Goal: Information Seeking & Learning: Learn about a topic

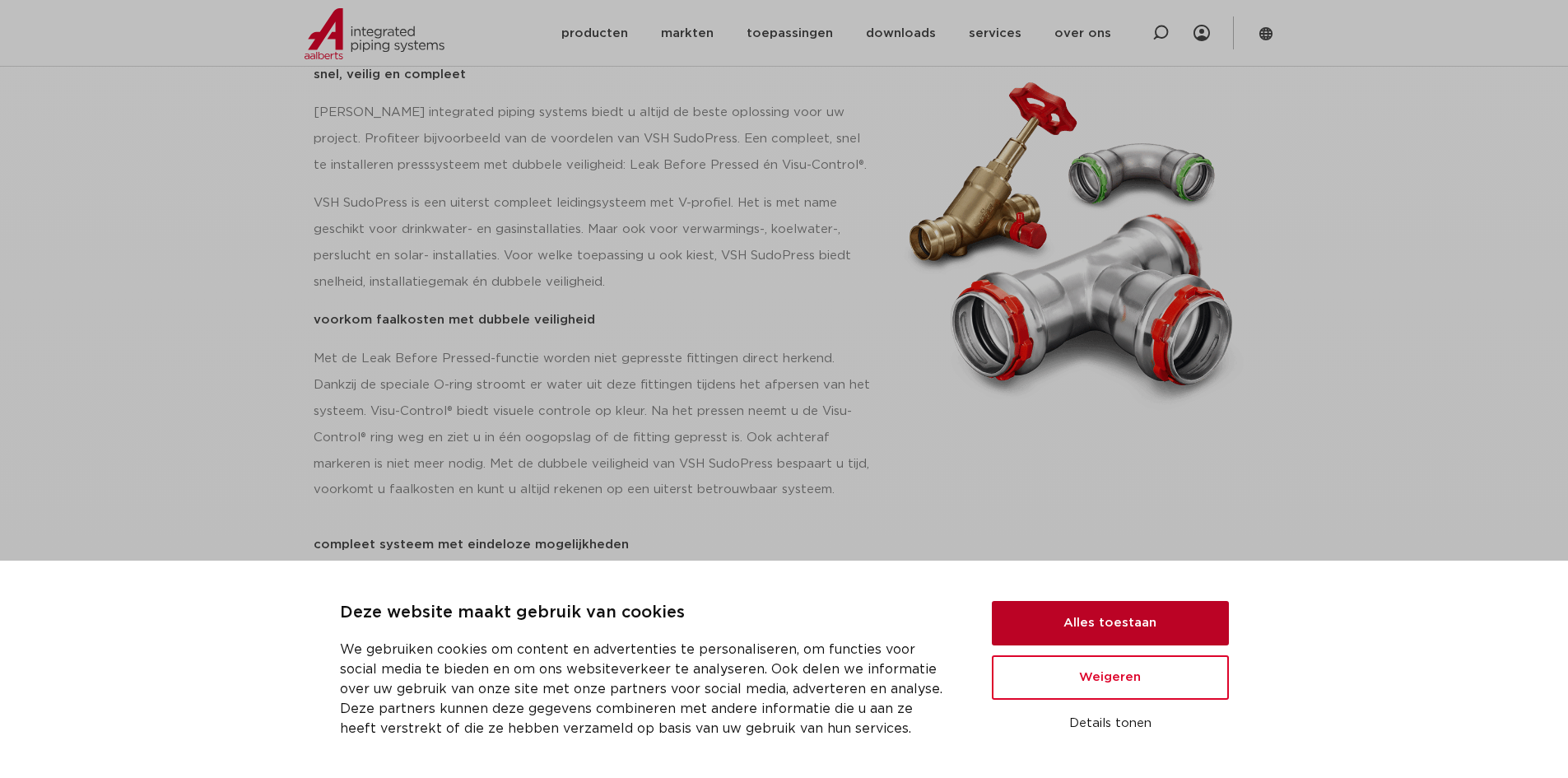
click at [1077, 616] on button "Alles toestaan" at bounding box center [1111, 624] width 237 height 45
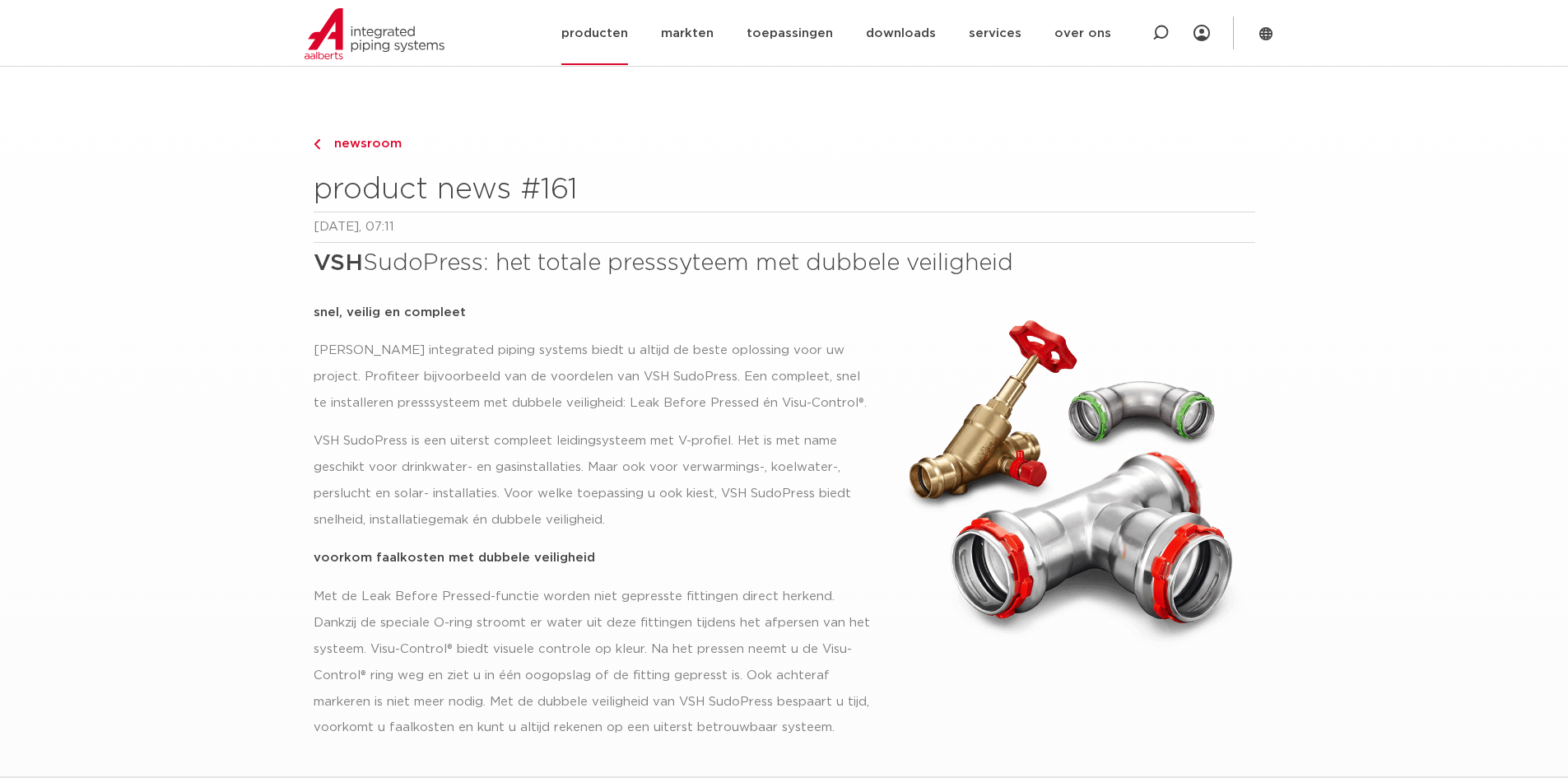
click at [610, 36] on link "producten" at bounding box center [595, 33] width 66 height 64
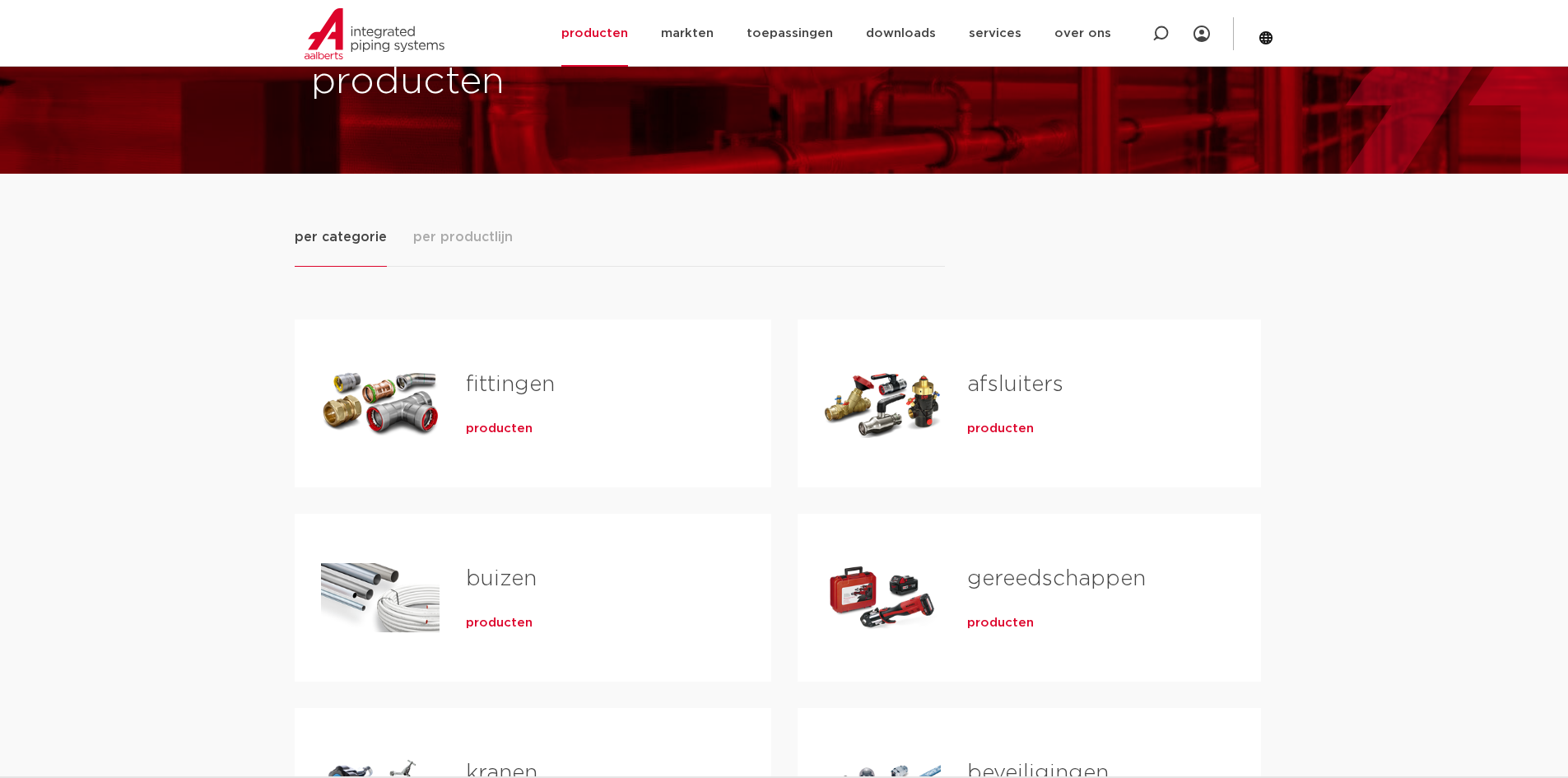
scroll to position [165, 0]
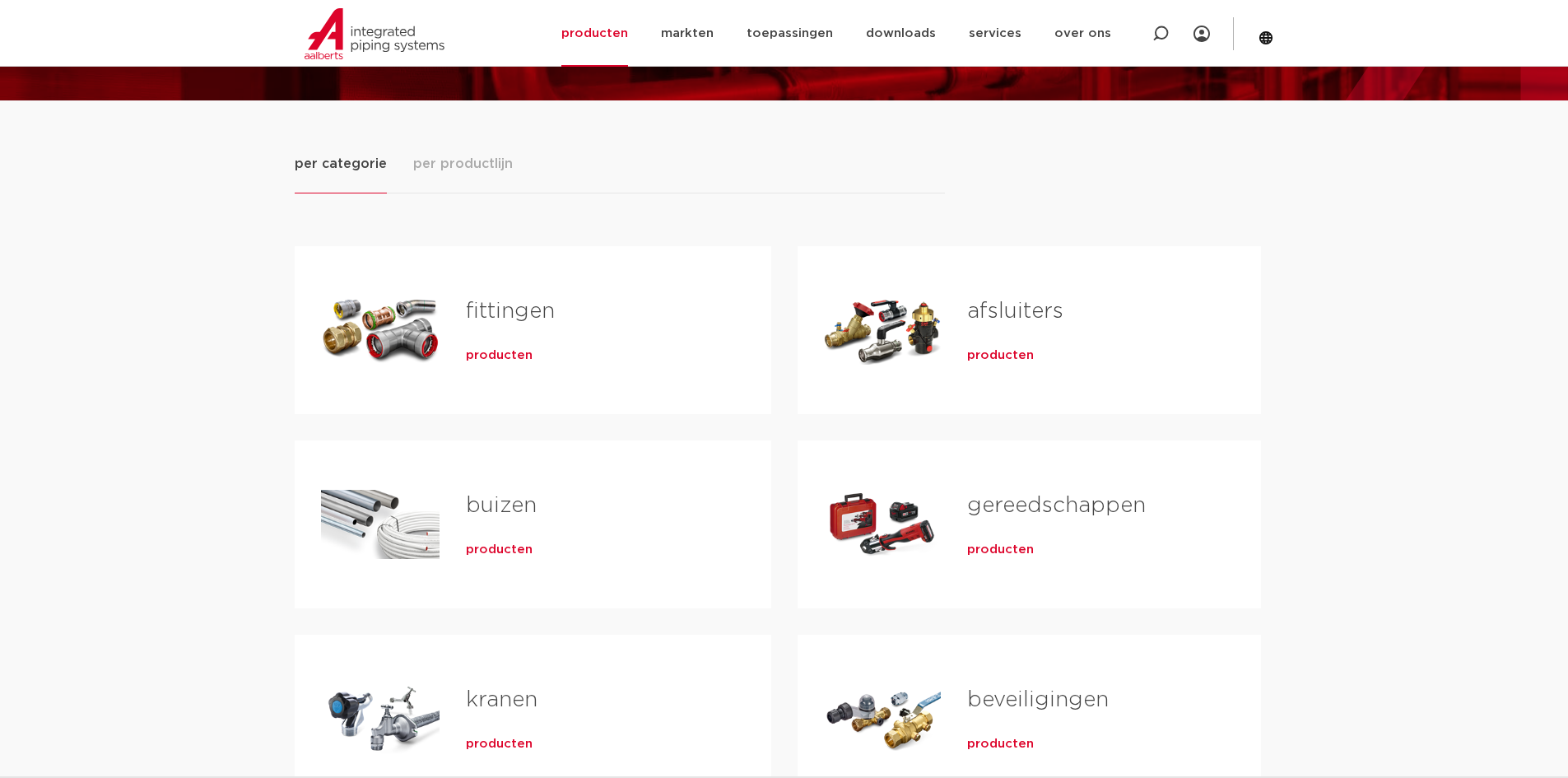
click at [513, 309] on link "fittingen" at bounding box center [510, 311] width 89 height 22
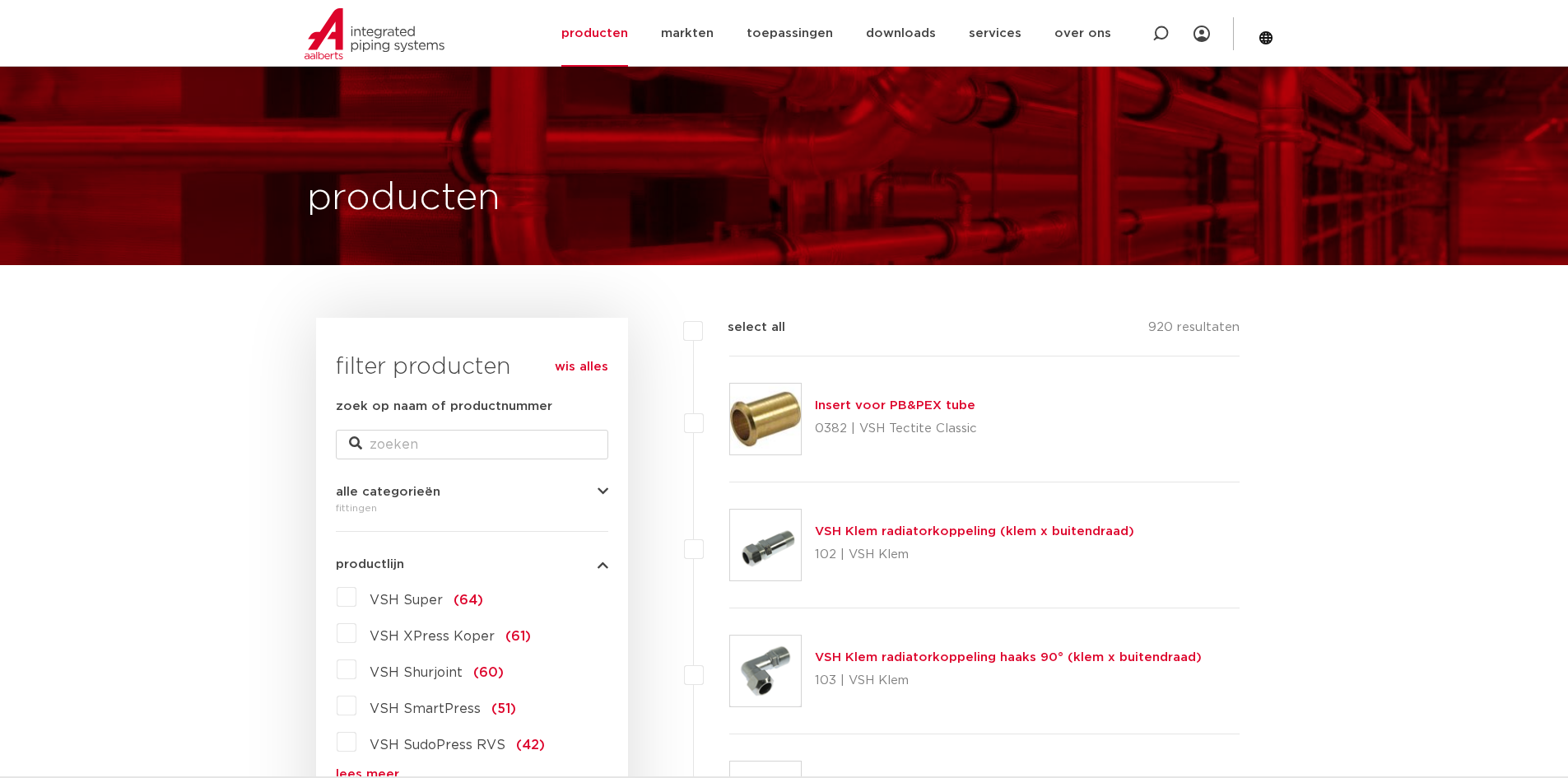
scroll to position [165, 0]
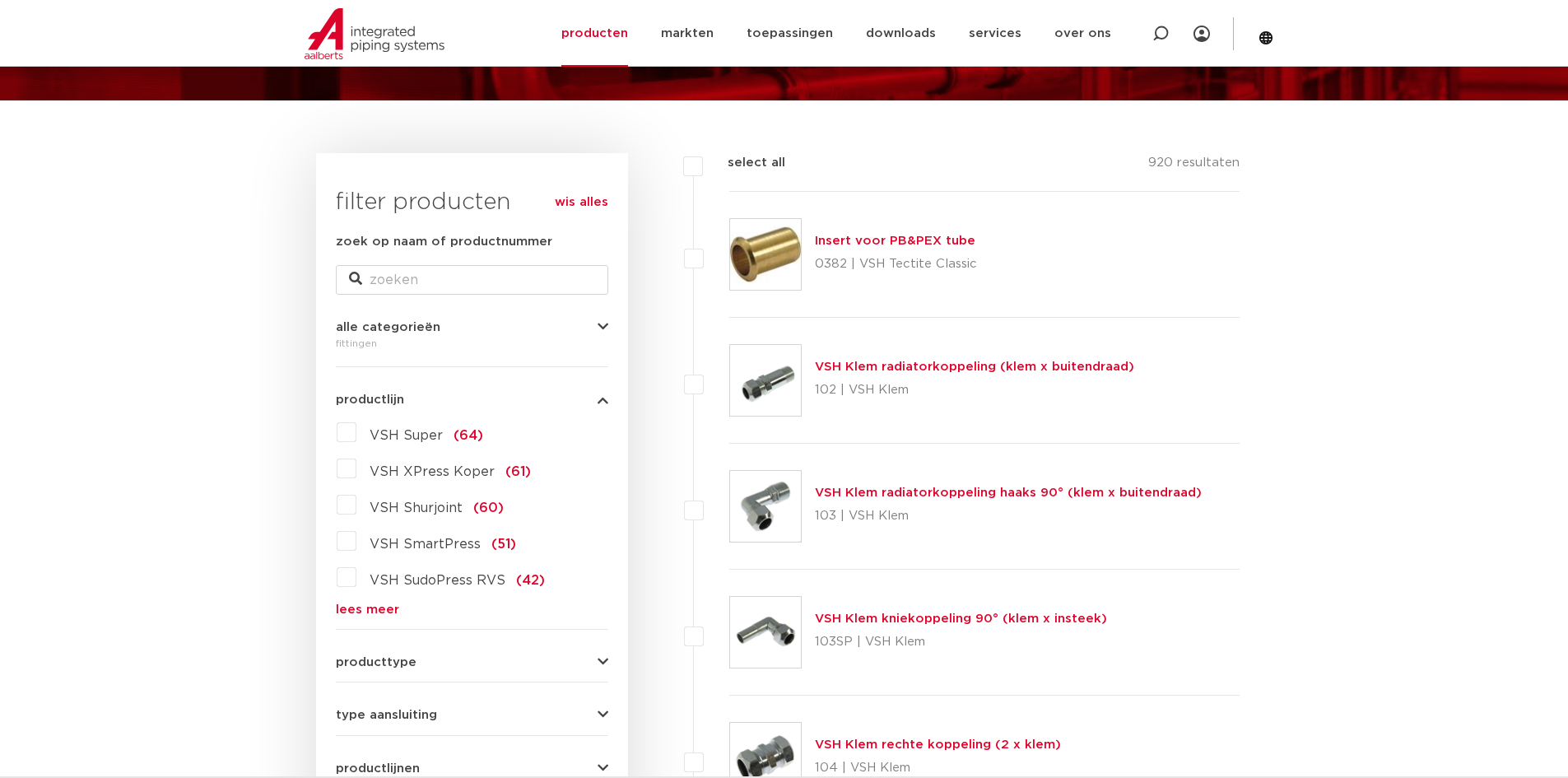
click at [371, 608] on link "lees meer" at bounding box center [472, 610] width 273 height 13
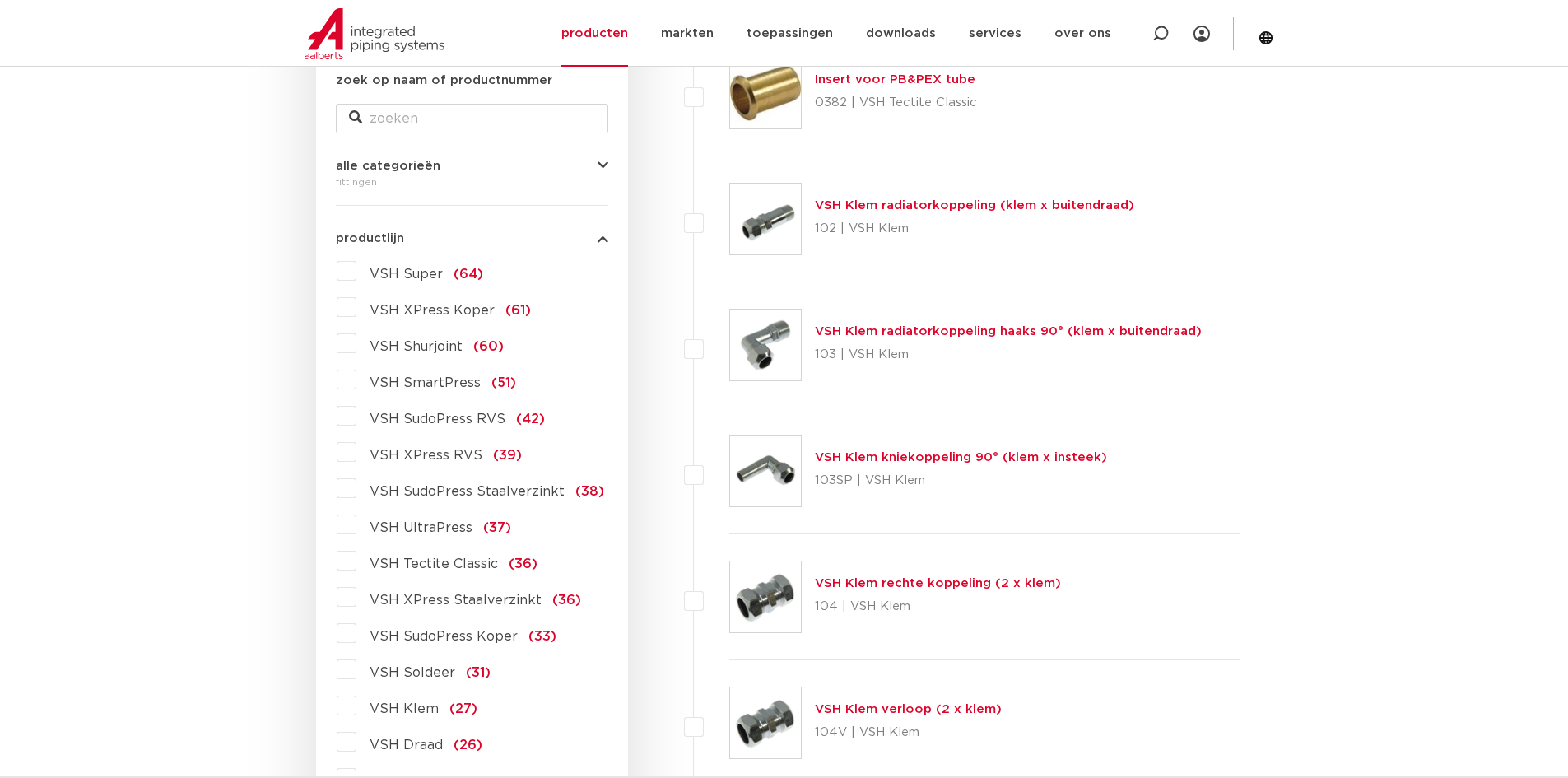
scroll to position [329, 0]
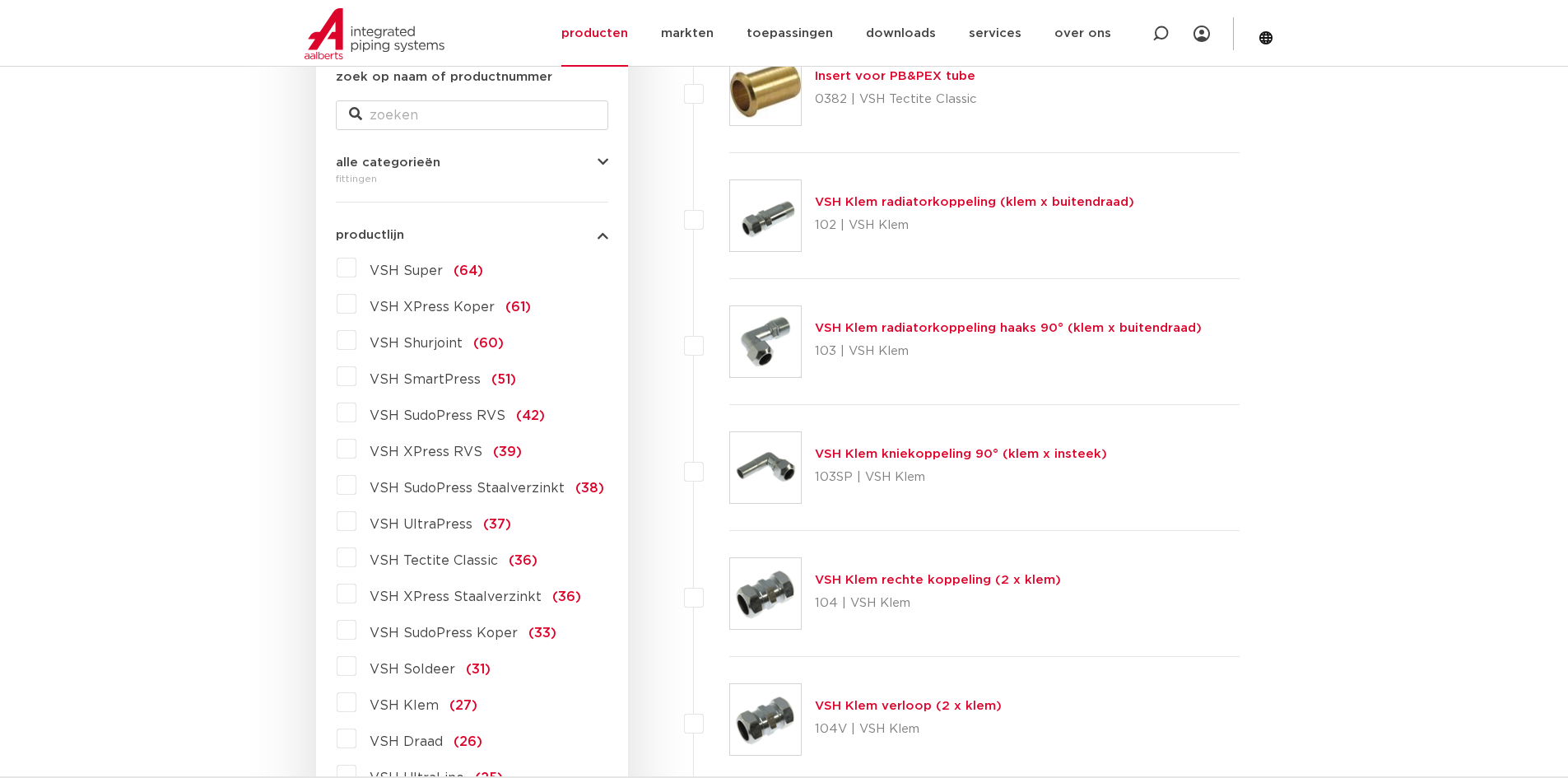
click at [356, 267] on label "VSH Super (64)" at bounding box center [419, 267] width 126 height 26
click at [0, 0] on input "VSH Super (64)" at bounding box center [0, 0] width 0 height 0
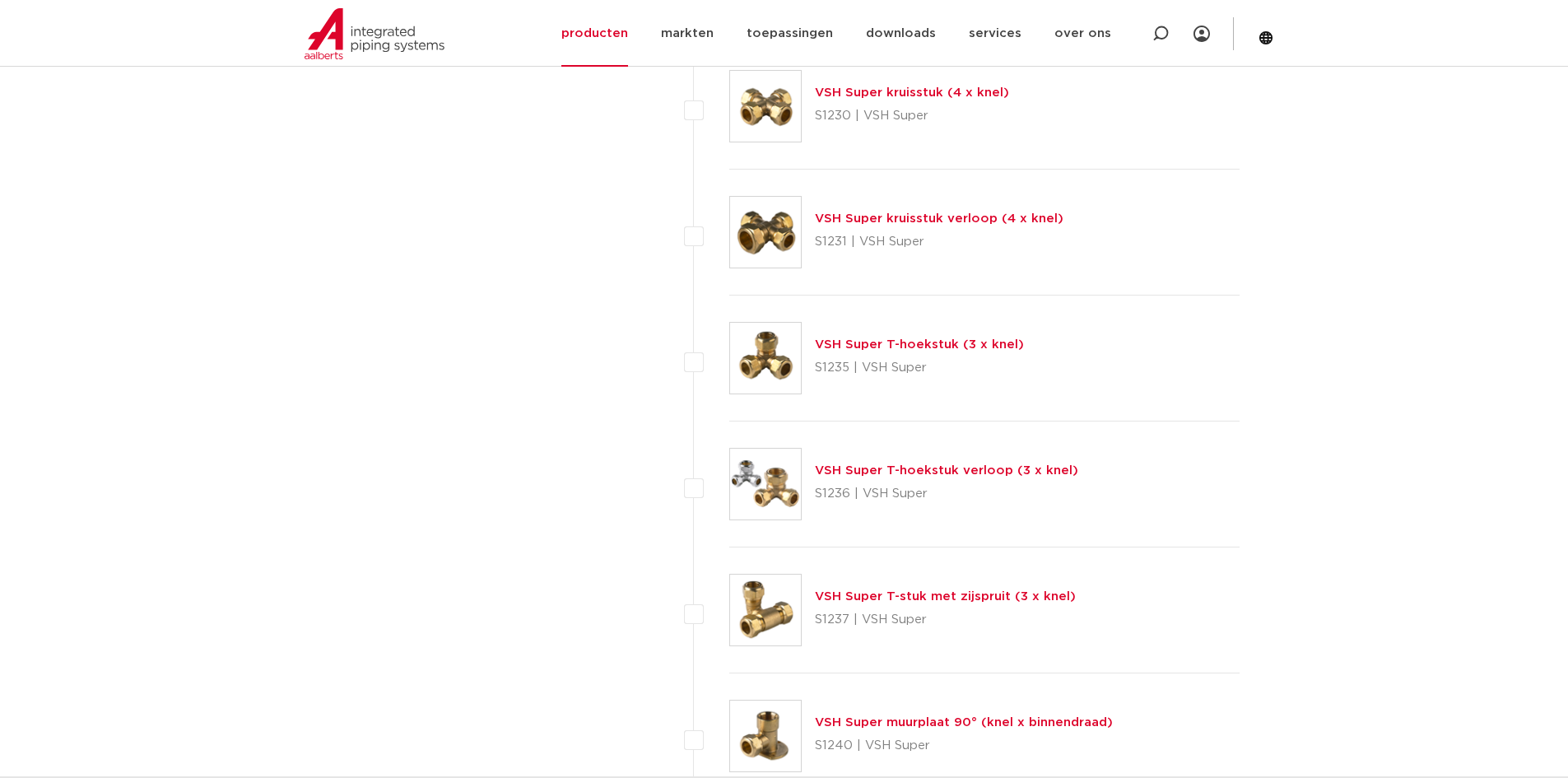
scroll to position [3212, 0]
click at [871, 348] on link "VSH Super T-hoekstuk (3 x knel)" at bounding box center [919, 344] width 209 height 13
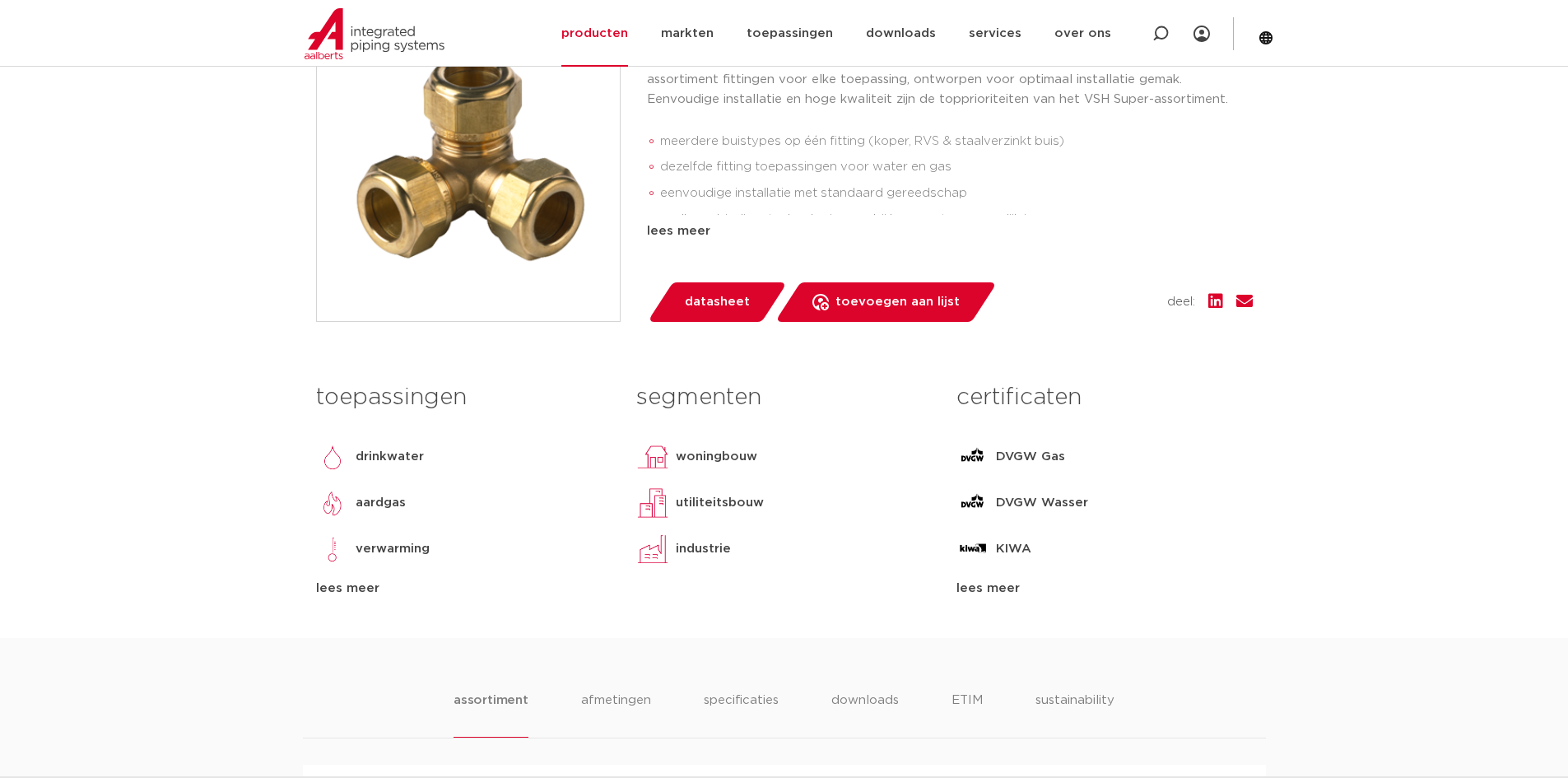
scroll to position [83, 0]
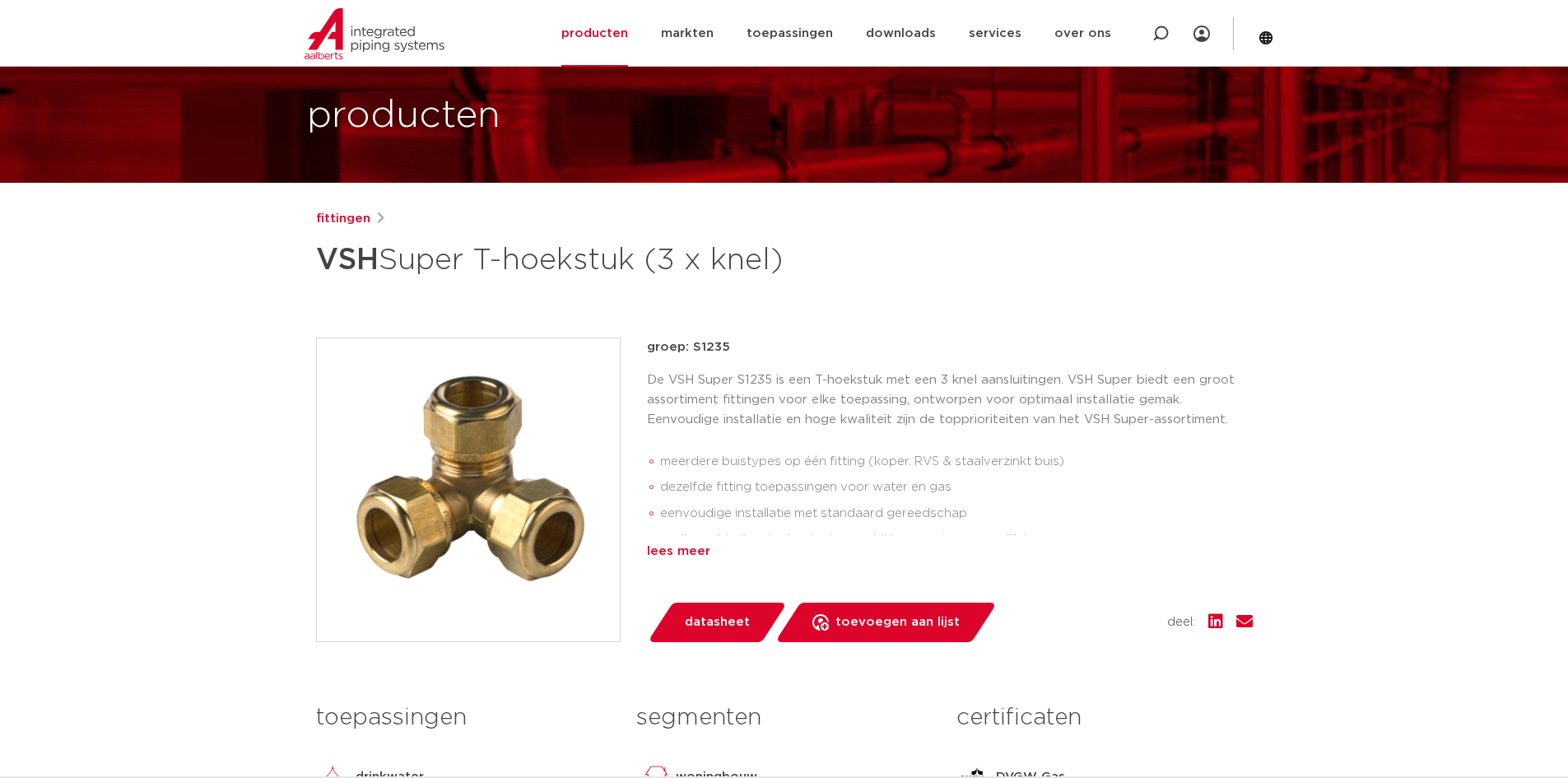
click at [669, 548] on div "lees meer" at bounding box center [949, 552] width 605 height 20
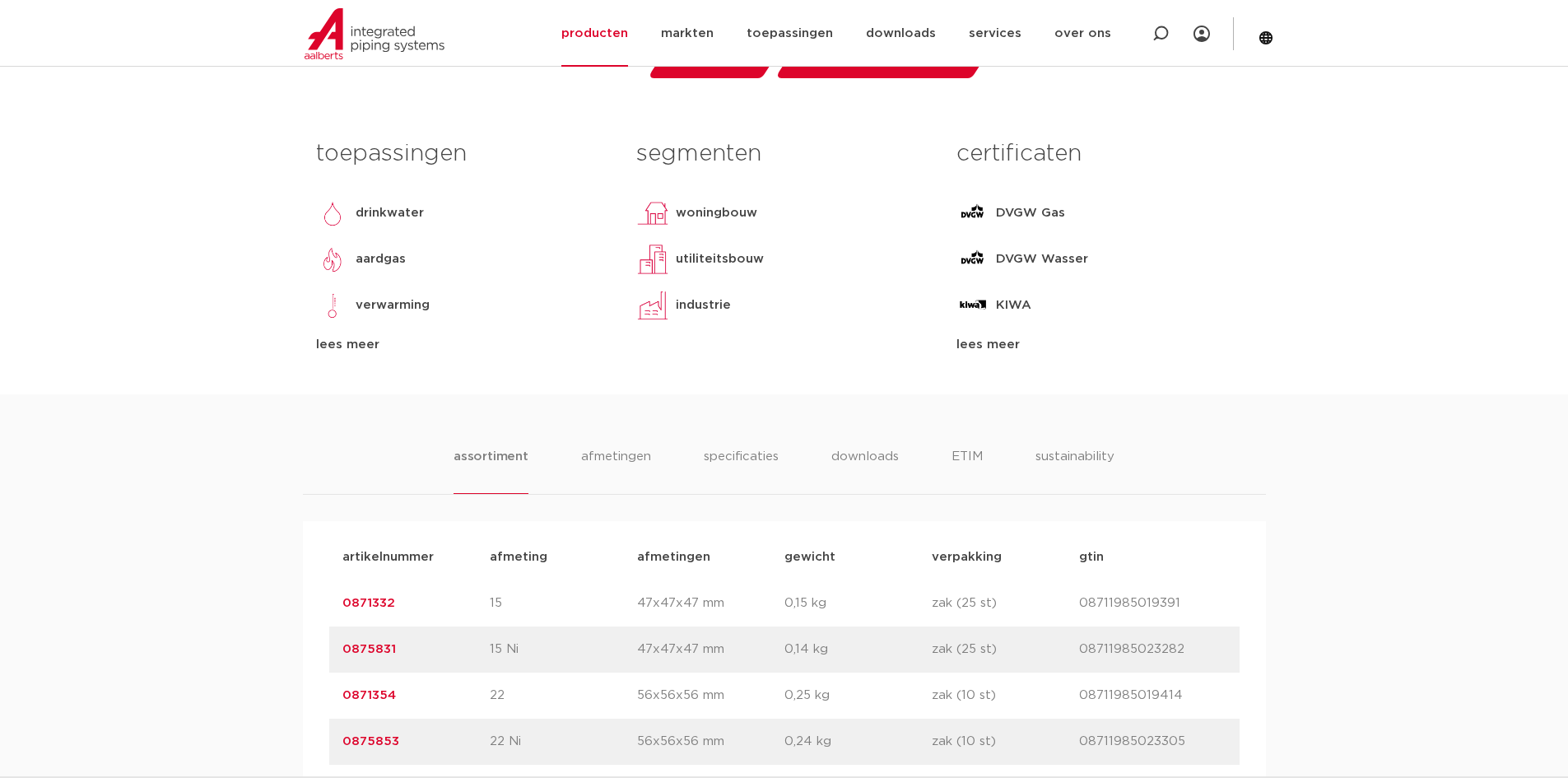
scroll to position [905, 0]
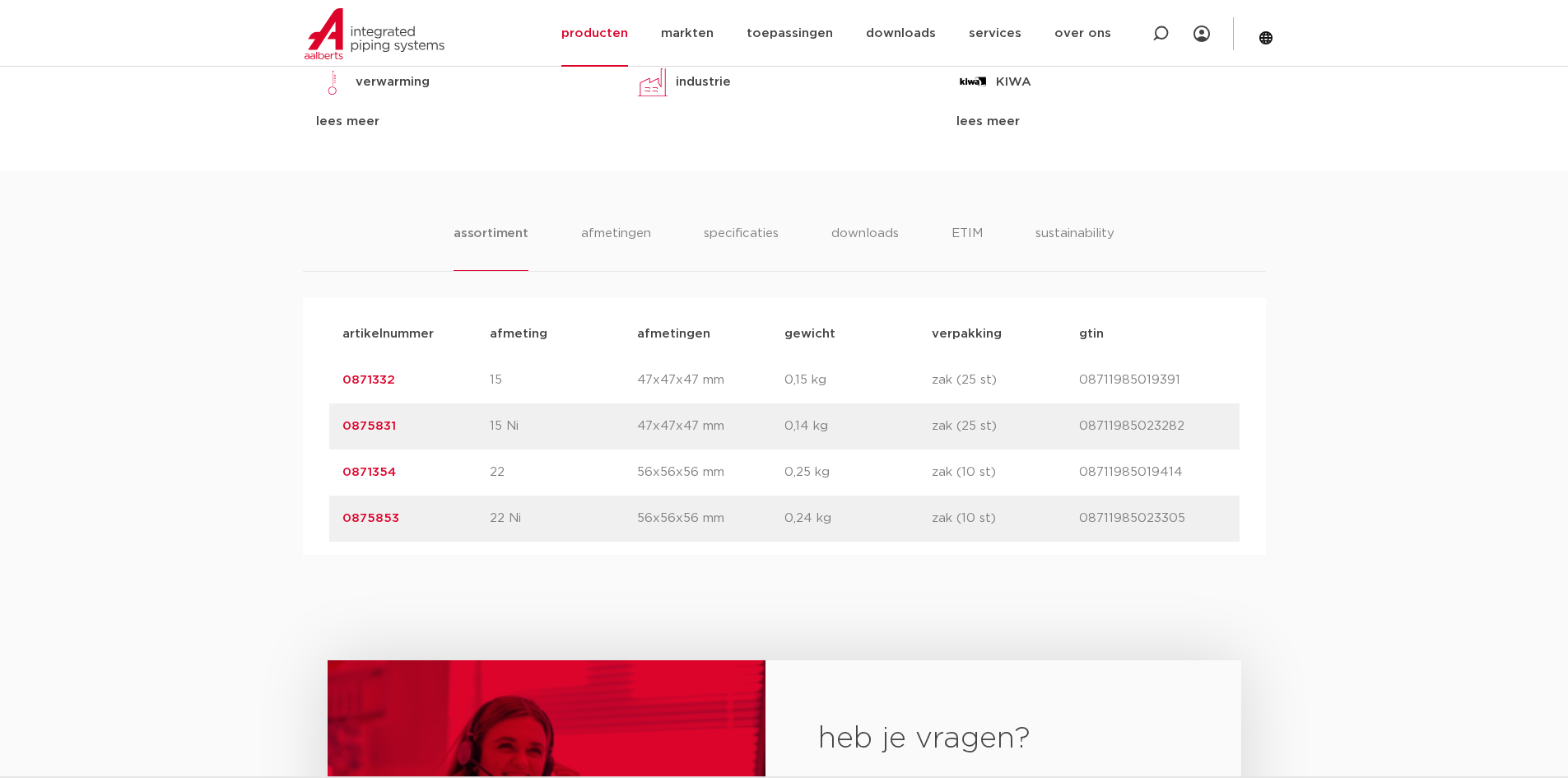
click at [518, 425] on p "15 Ni" at bounding box center [563, 426] width 147 height 20
click at [501, 486] on div "artikelnummer 0871354 afmeting 22 afmetingen 56x56x56 mm gewicht 0,25 kg verpak…" at bounding box center [784, 472] width 910 height 46
click at [505, 526] on p "22 Ni" at bounding box center [563, 519] width 147 height 20
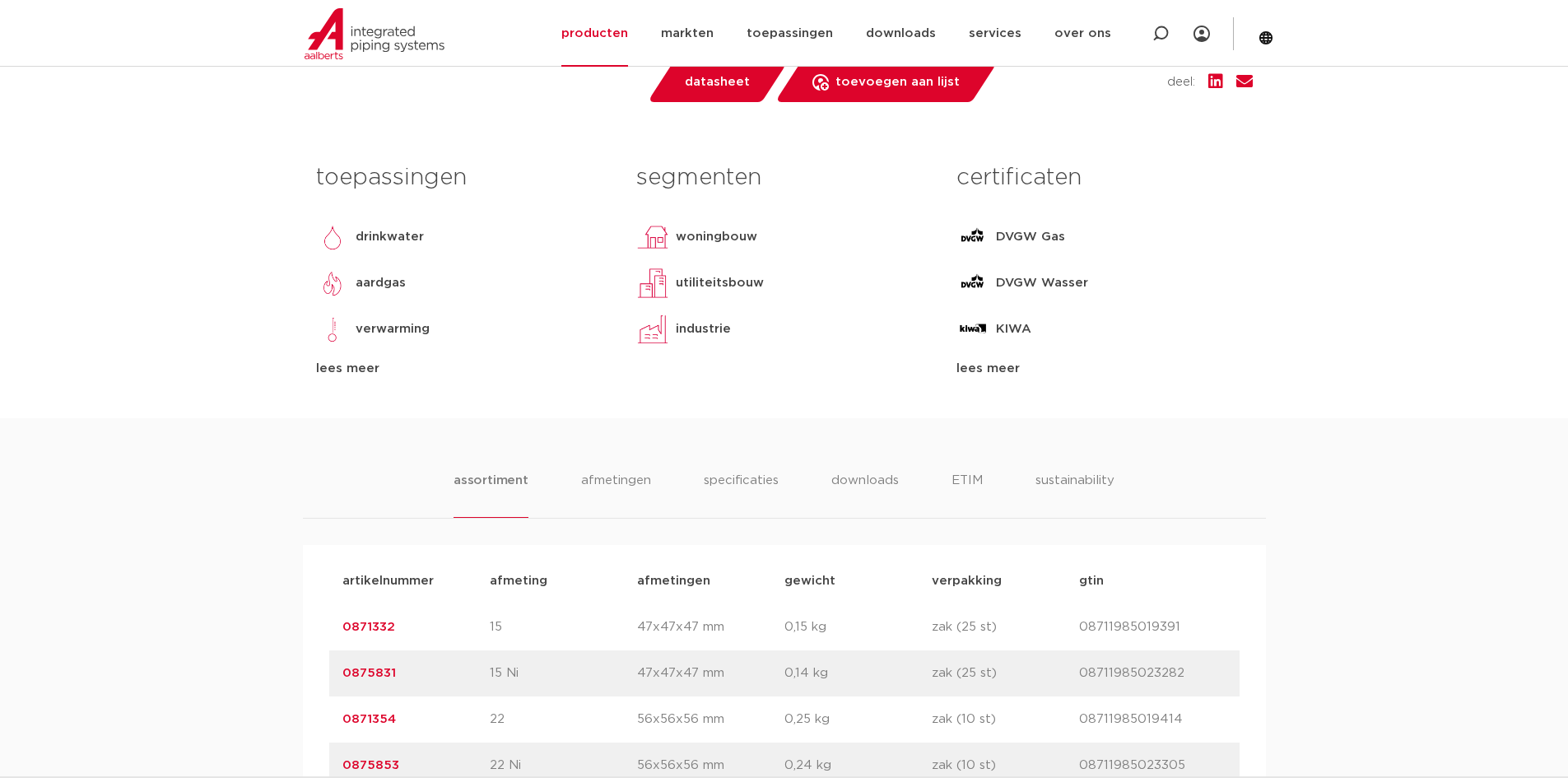
scroll to position [412, 0]
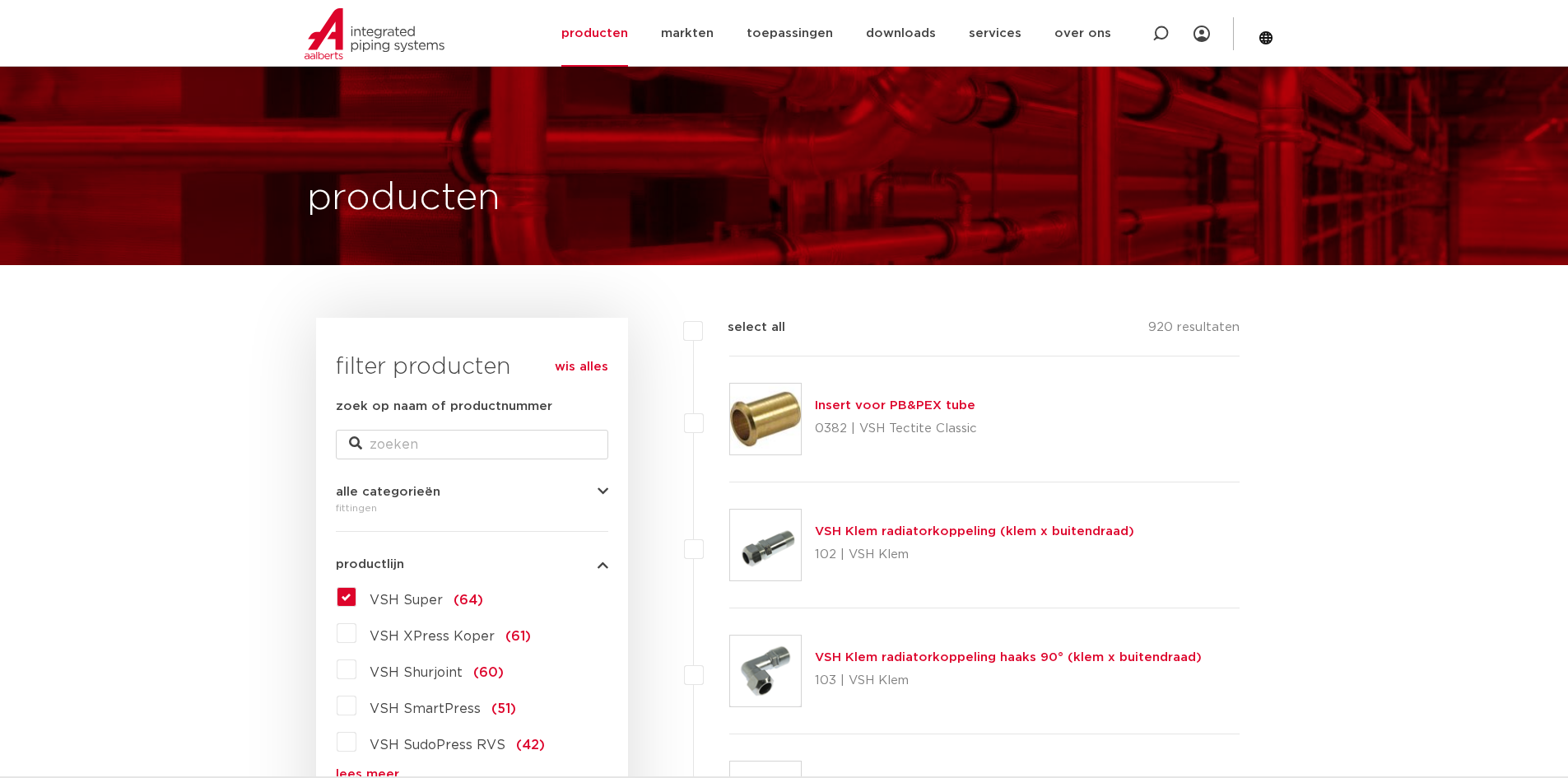
scroll to position [2896, 0]
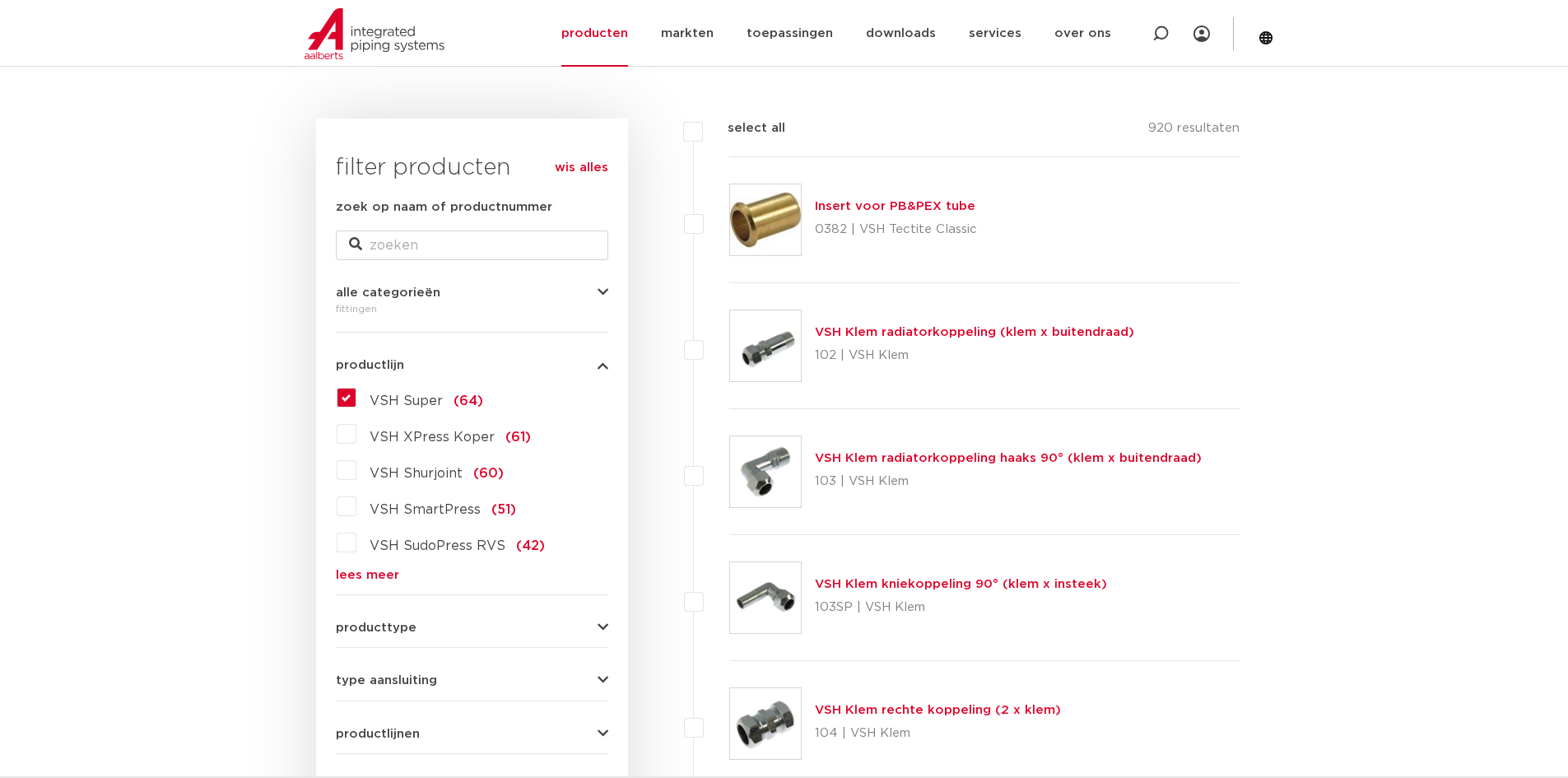
scroll to position [247, 0]
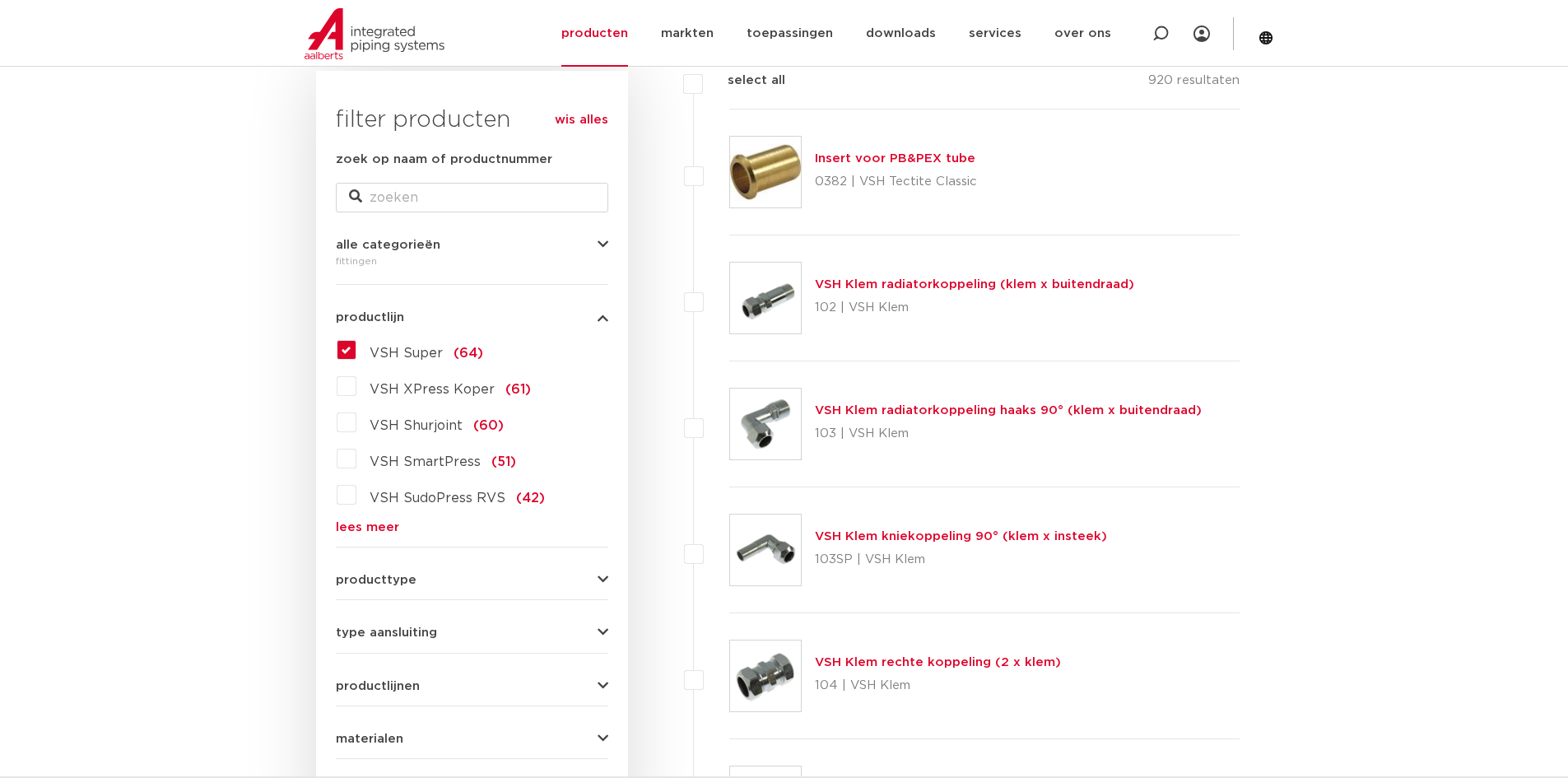
click at [365, 525] on link "lees meer" at bounding box center [472, 528] width 273 height 13
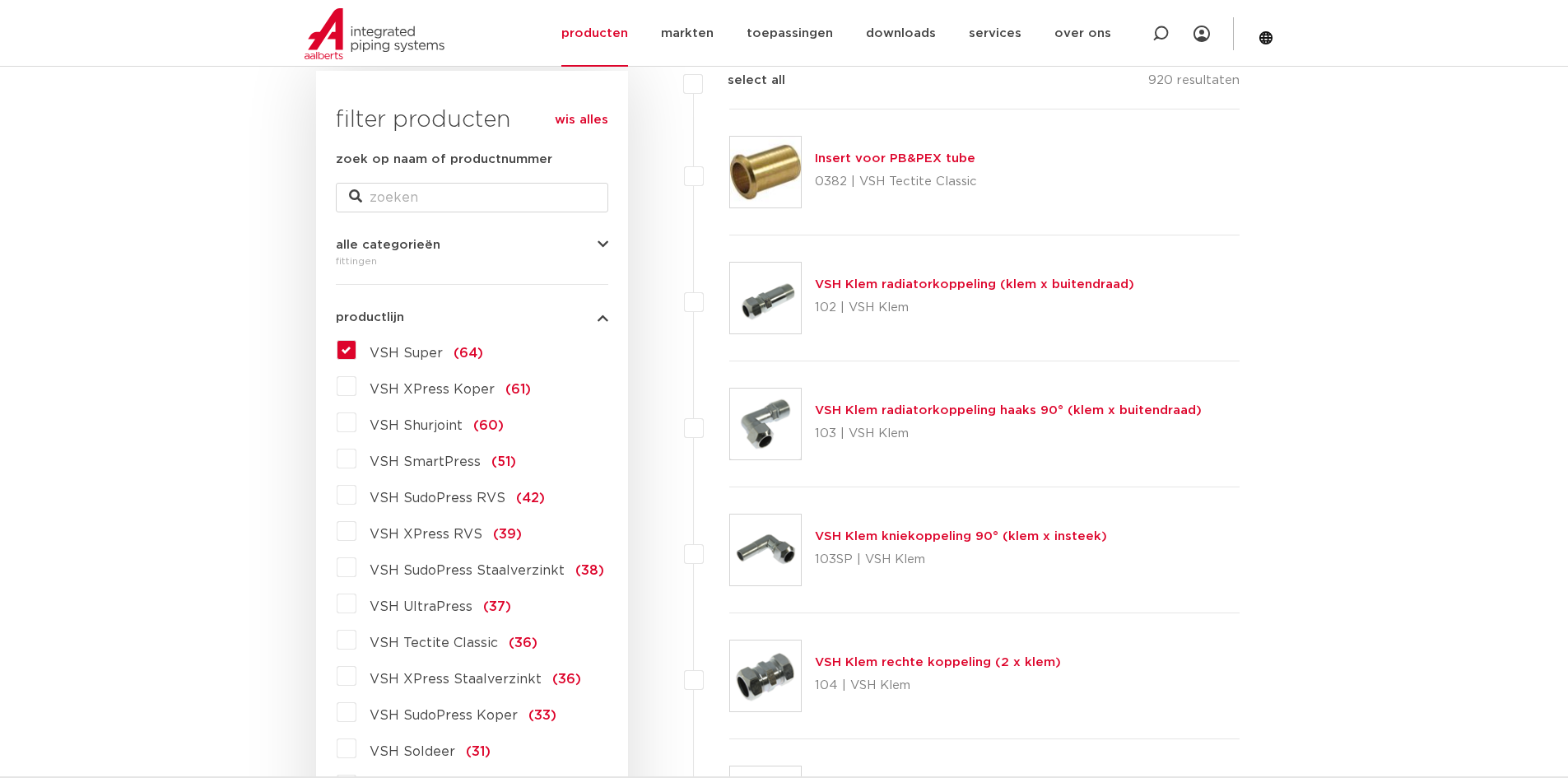
click at [356, 355] on label "VSH Super (64)" at bounding box center [419, 349] width 126 height 26
click at [0, 0] on input "VSH Super (64)" at bounding box center [0, 0] width 0 height 0
click at [356, 355] on label "VSH Super (64)" at bounding box center [419, 349] width 126 height 26
click at [0, 0] on input "VSH Super (64)" at bounding box center [0, 0] width 0 height 0
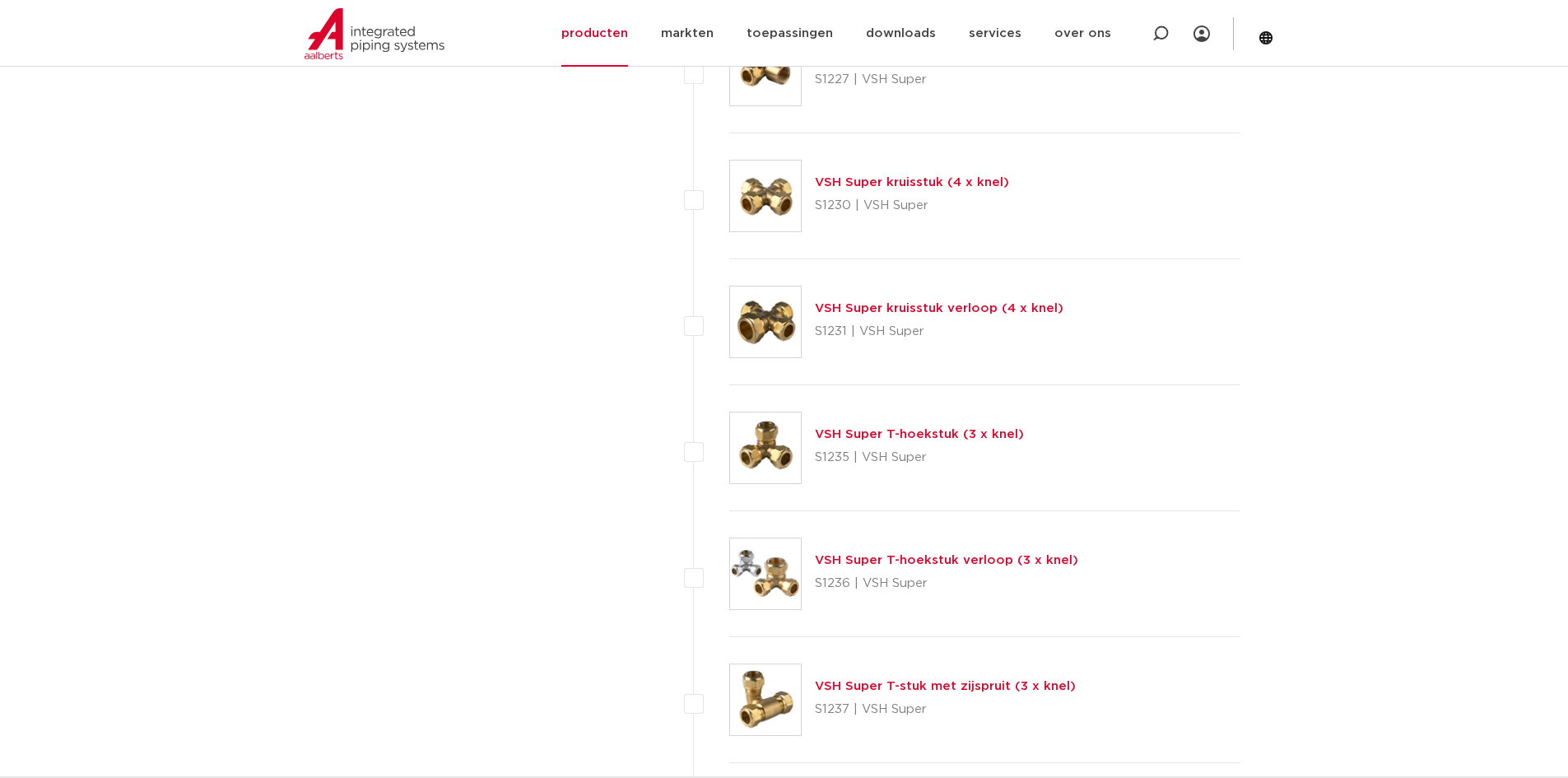
scroll to position [3129, 0]
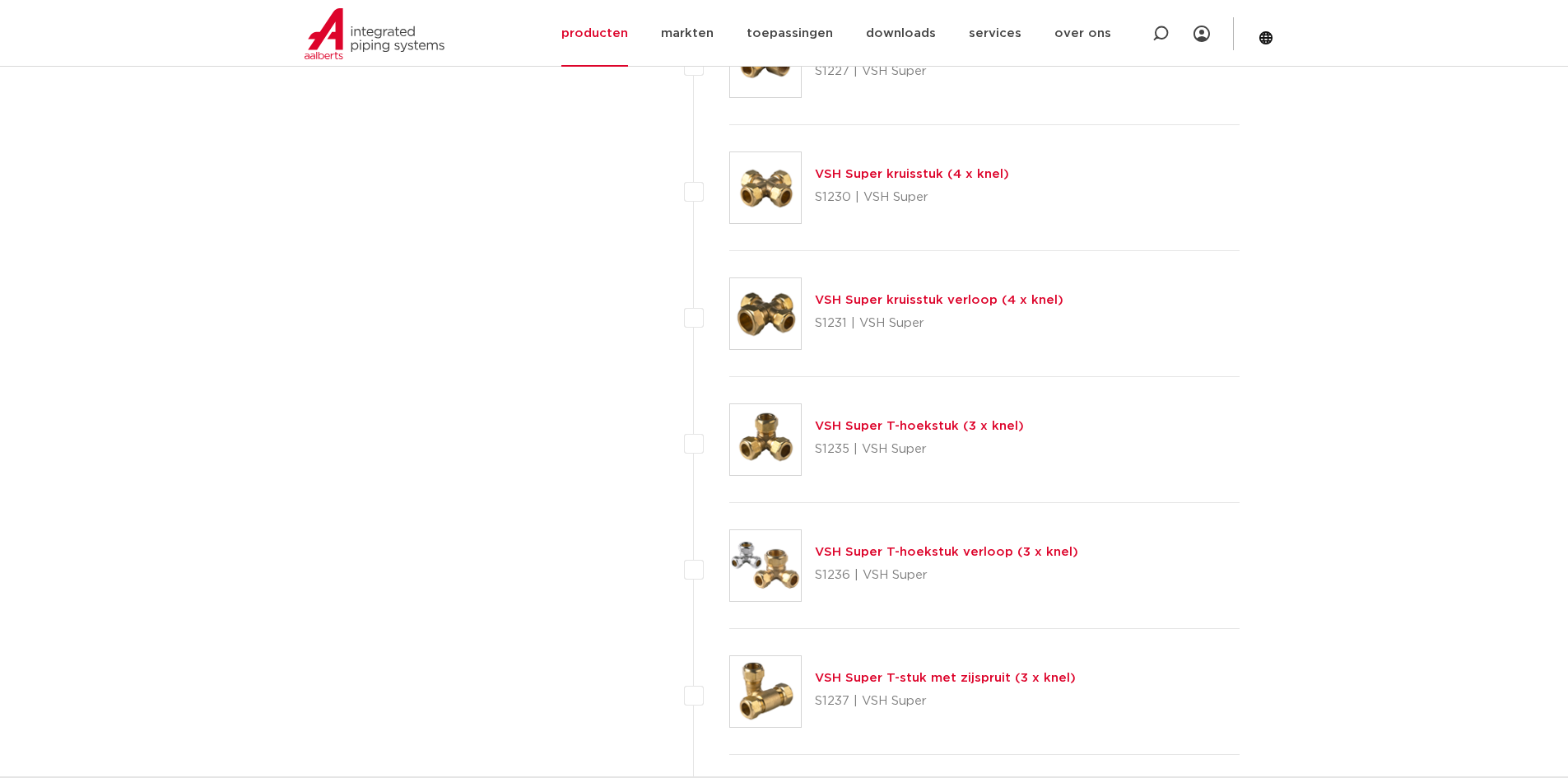
click at [946, 552] on link "VSH Super T-hoekstuk verloop (3 x knel)" at bounding box center [947, 552] width 264 height 13
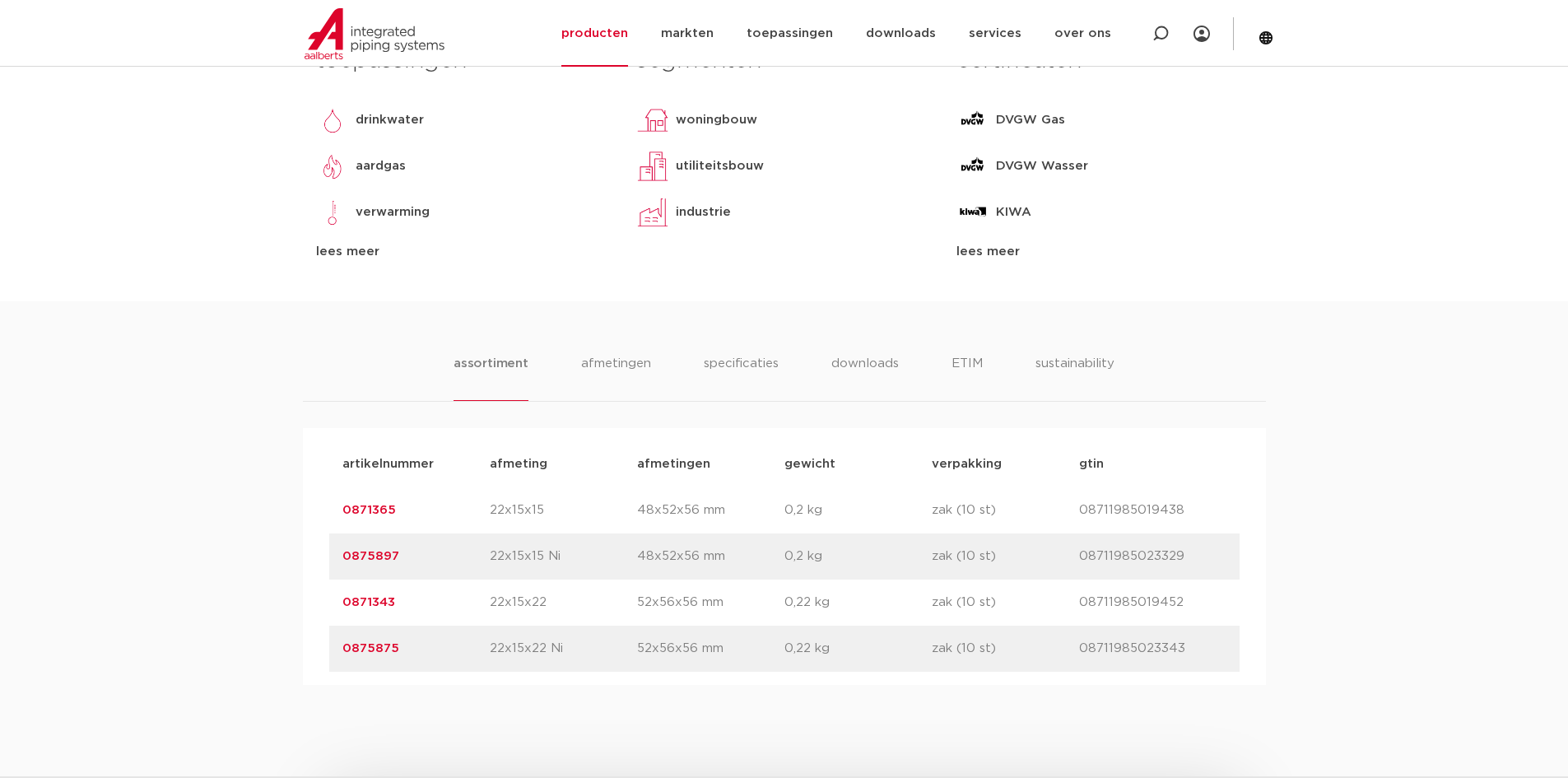
scroll to position [988, 0]
